Goal: Find specific page/section: Find specific page/section

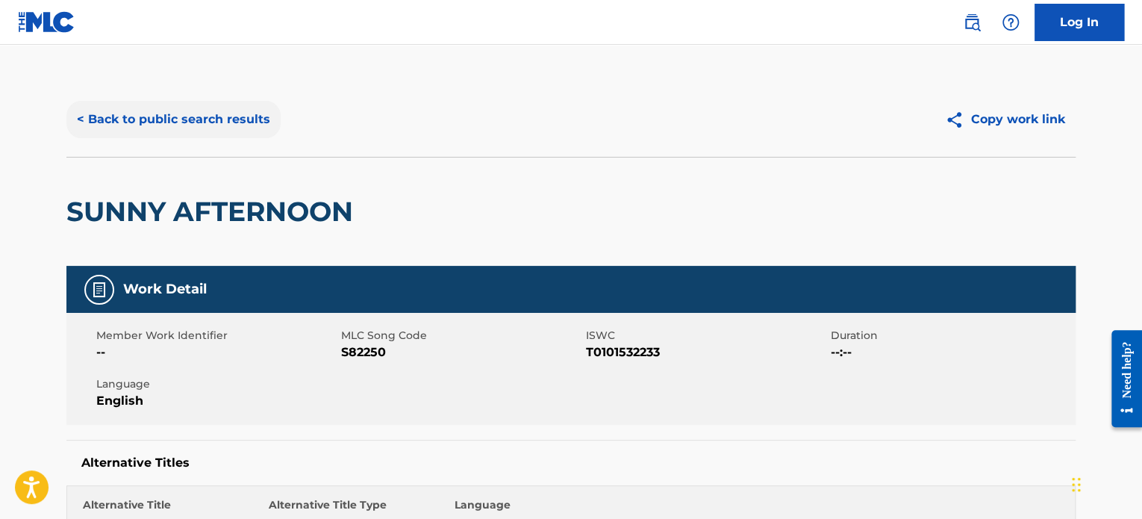
click at [193, 128] on button "< Back to public search results" at bounding box center [173, 119] width 214 height 37
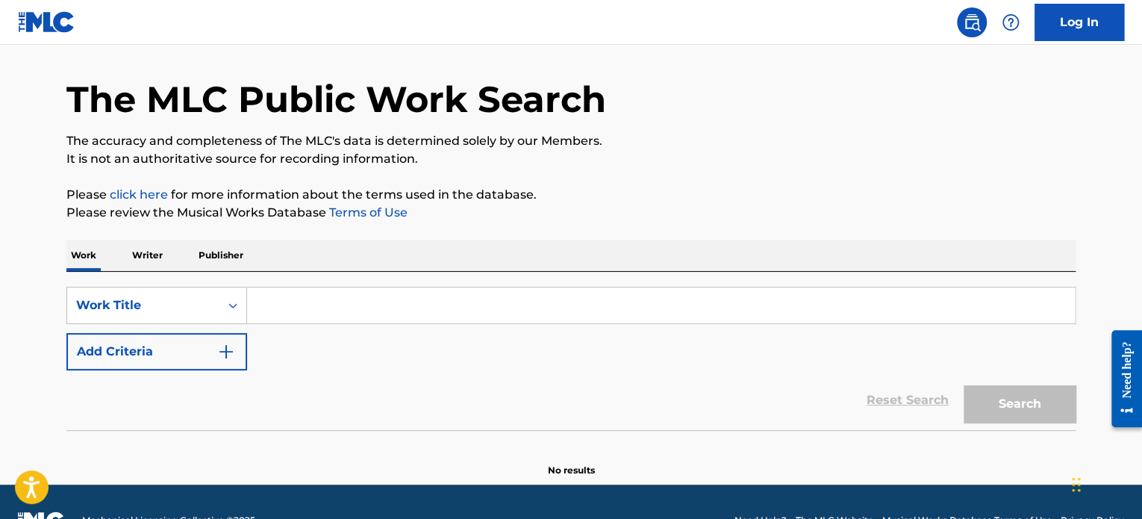
scroll to position [82, 0]
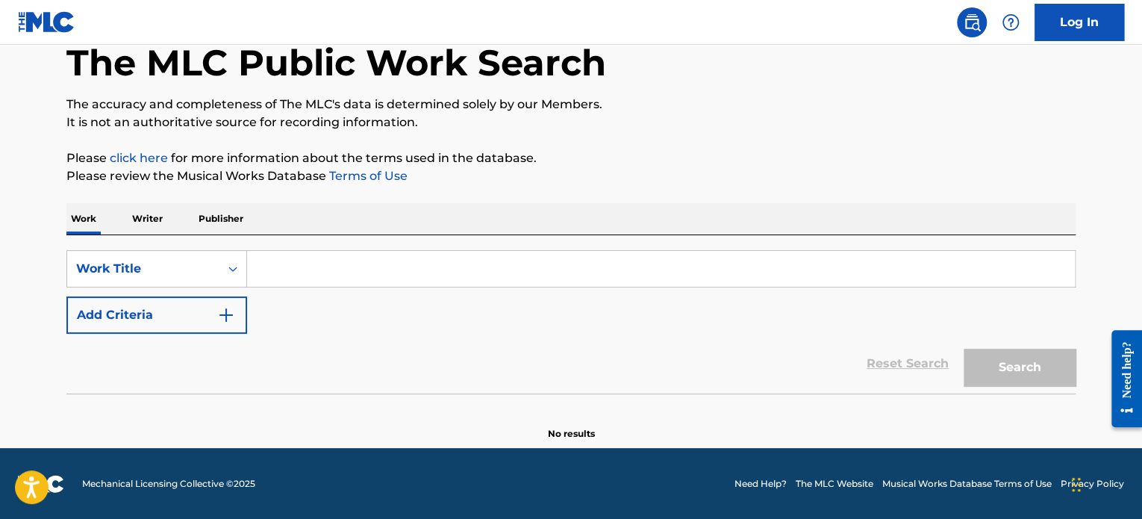
click at [333, 265] on input "Search Form" at bounding box center [660, 269] width 827 height 36
paste input "joy of my salvation"
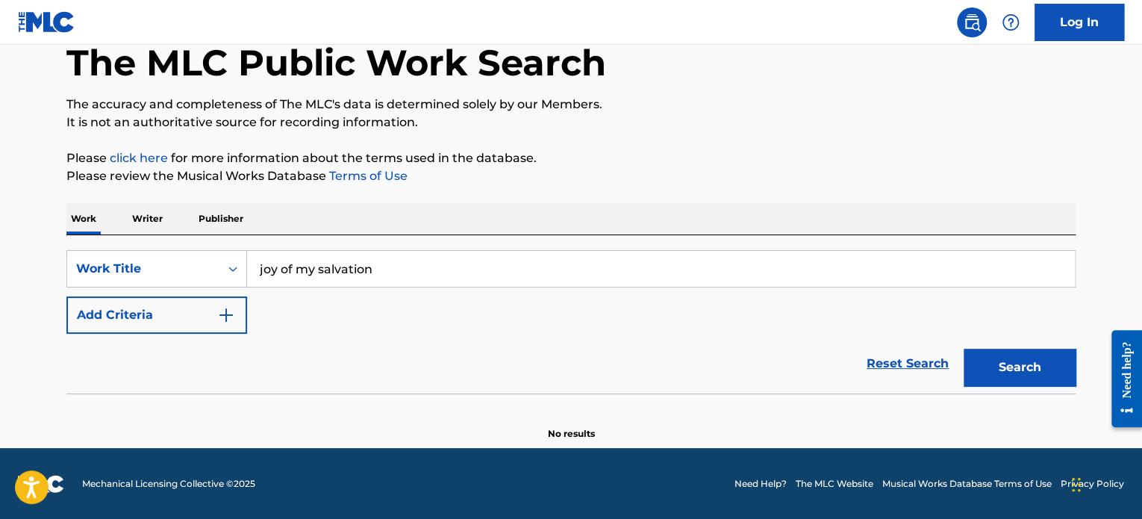
type input "joy of my salvation"
click at [478, 315] on div "SearchWithCriteria9b02253e-e829-44cd-a535-ad2acdc5c05e Work Title joy of my sal…" at bounding box center [570, 292] width 1009 height 84
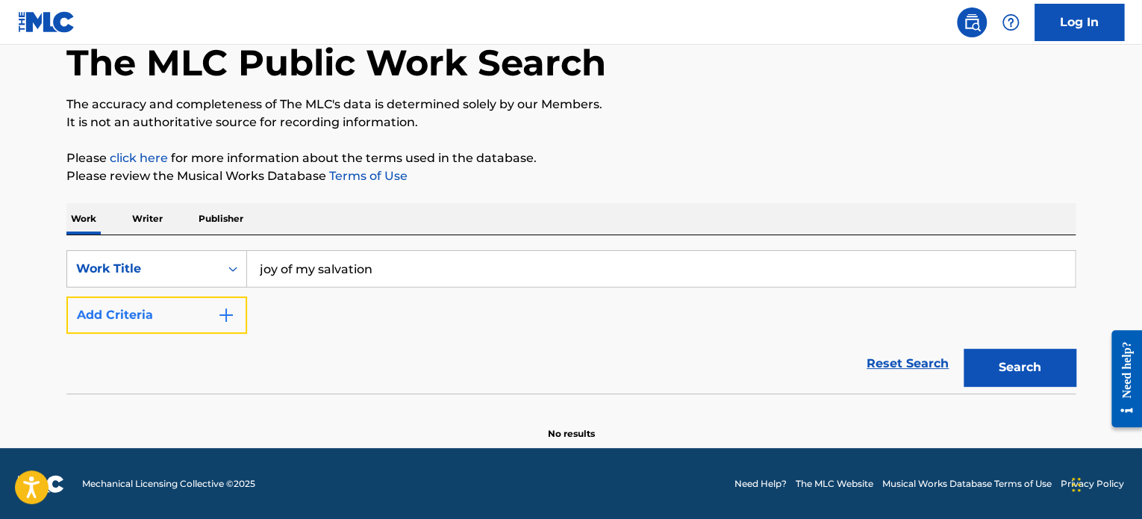
click at [230, 316] on img "Search Form" at bounding box center [226, 315] width 18 height 18
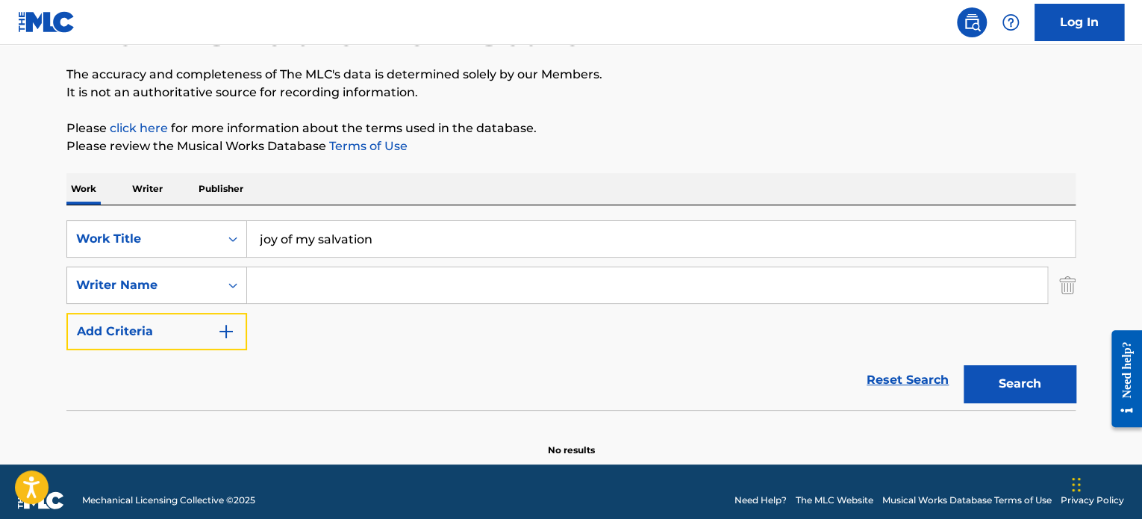
scroll to position [128, 0]
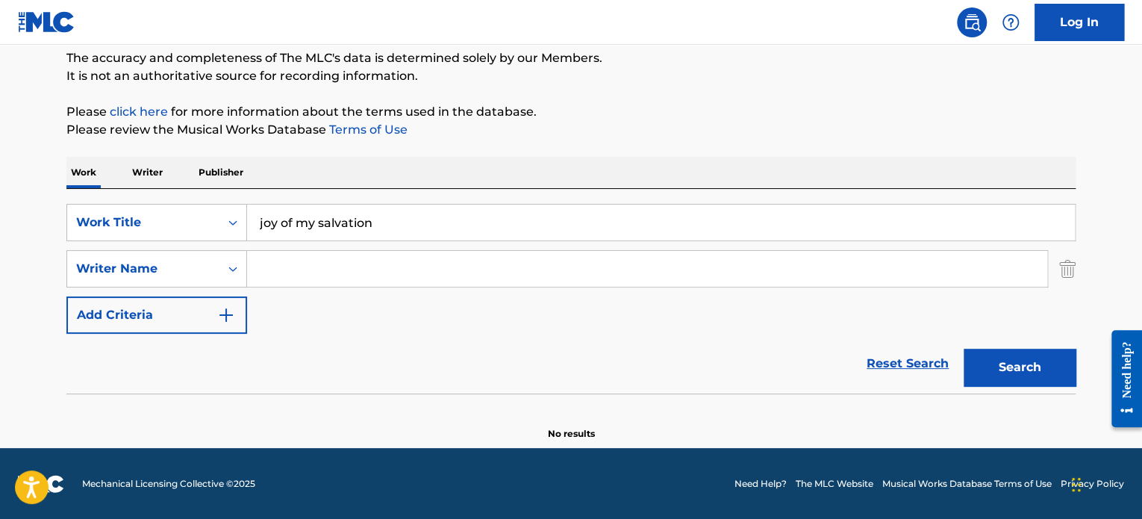
click at [378, 258] on input "Search Form" at bounding box center [647, 269] width 800 height 36
type input "[PERSON_NAME]"
click at [963, 348] on button "Search" at bounding box center [1019, 366] width 112 height 37
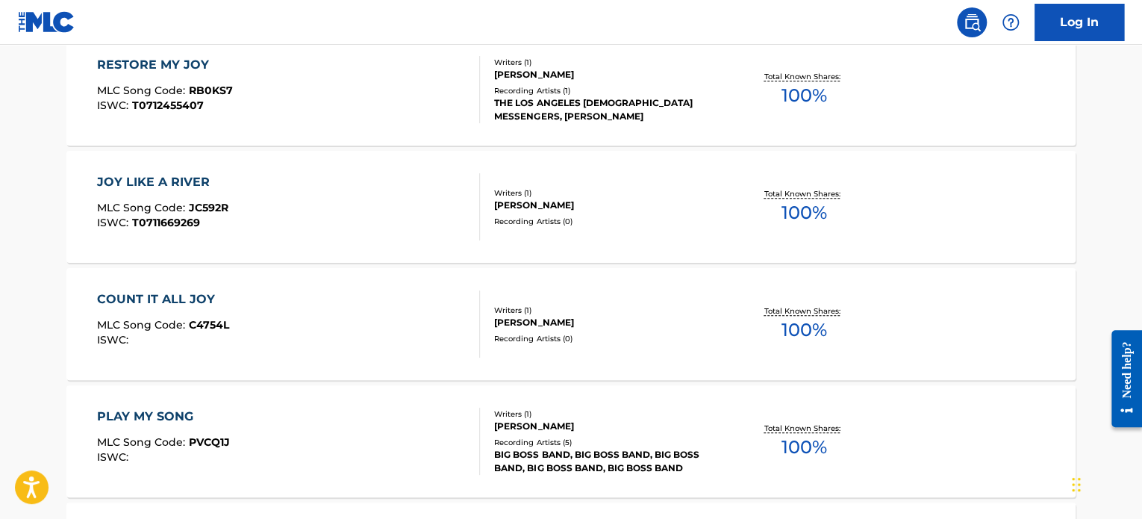
scroll to position [309, 0]
